Goal: Information Seeking & Learning: Learn about a topic

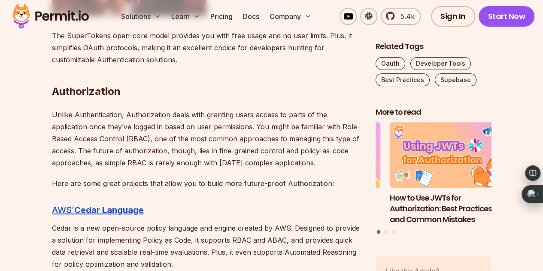
drag, startPoint x: 0, startPoint y: 0, endPoint x: 250, endPoint y: 113, distance: 274.2
click at [250, 113] on p "Unlike Authentication, Authorization deals with granting users access to parts …" at bounding box center [207, 139] width 310 height 60
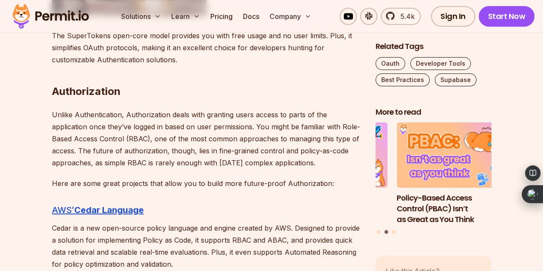
click at [250, 113] on p "Unlike Authentication, Authorization deals with granting users access to parts …" at bounding box center [207, 139] width 310 height 60
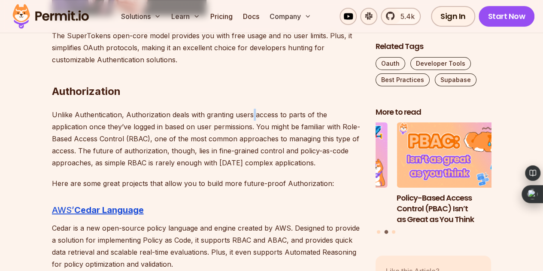
click at [250, 113] on p "Unlike Authentication, Authorization deals with granting users access to parts …" at bounding box center [207, 139] width 310 height 60
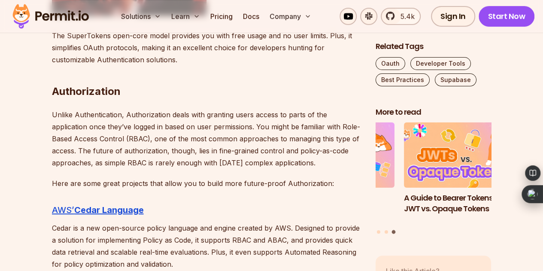
click at [250, 113] on p "Unlike Authentication, Authorization deals with granting users access to parts …" at bounding box center [207, 139] width 310 height 60
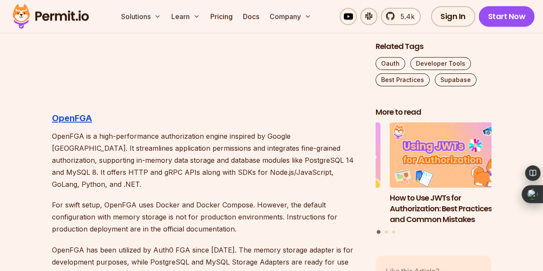
scroll to position [2199, 0]
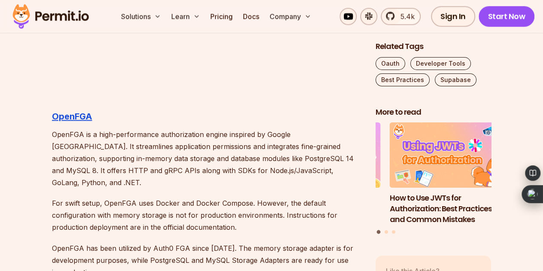
click at [288, 210] on p "For swift setup, OpenFGA uses Docker and Docker Compose. However, the default c…" at bounding box center [207, 215] width 310 height 36
click at [295, 243] on p "OpenFGA has been utilized by Auth0 FGA since [DATE]. The memory storage adapter…" at bounding box center [207, 260] width 310 height 36
